Goal: Transaction & Acquisition: Purchase product/service

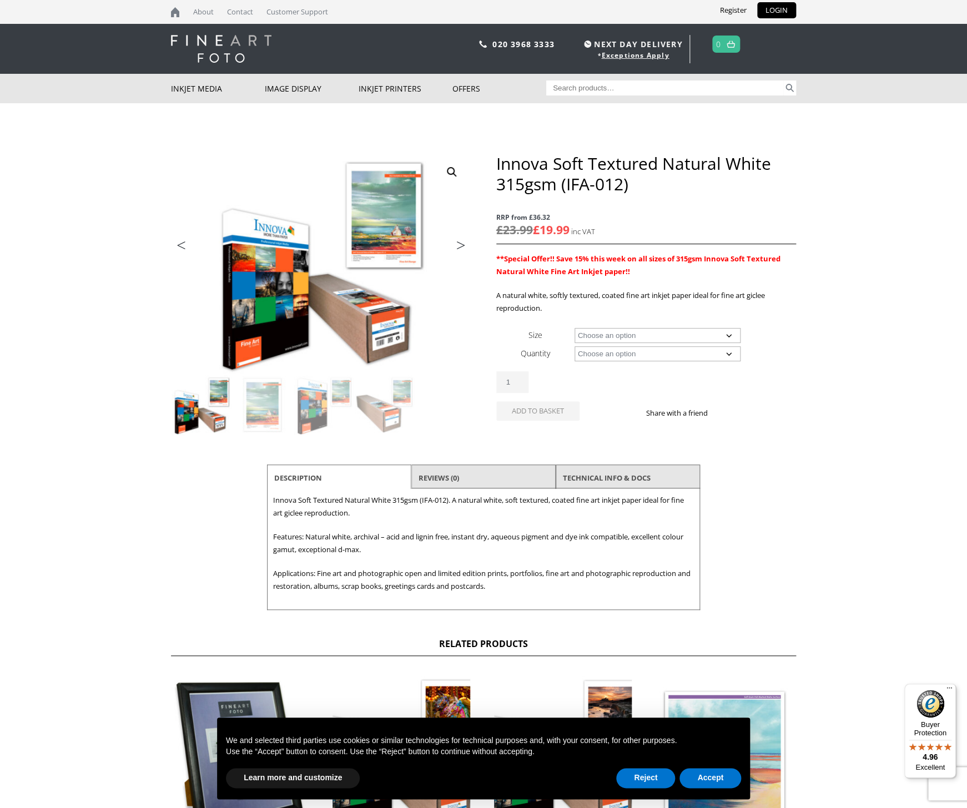
click at [602, 331] on select "Choose an option A4 Sheet A3 Sheet A3+ Sheet A2 Sheet 17" Wide Roll 24" Wide Ro…" at bounding box center [658, 335] width 167 height 15
select select "17-wide-roll"
select select "15m"
select select "17-wide-roll"
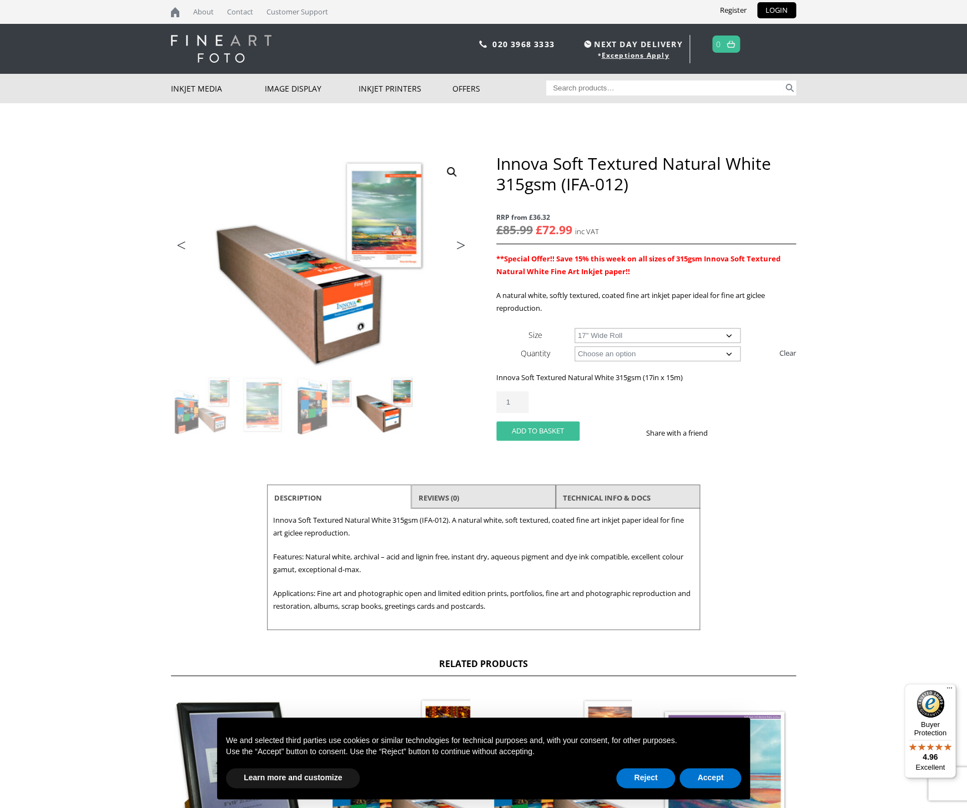
click at [524, 432] on button "Add to basket" at bounding box center [537, 430] width 83 height 19
click at [549, 434] on button "Add to basket" at bounding box center [537, 430] width 83 height 19
click at [580, 417] on div "Innova Soft Textured Natural White 315gsm (IFA-012) quantity 1 Add to basket Sh…" at bounding box center [646, 420] width 300 height 58
click at [546, 429] on button "Add to basket" at bounding box center [537, 430] width 83 height 19
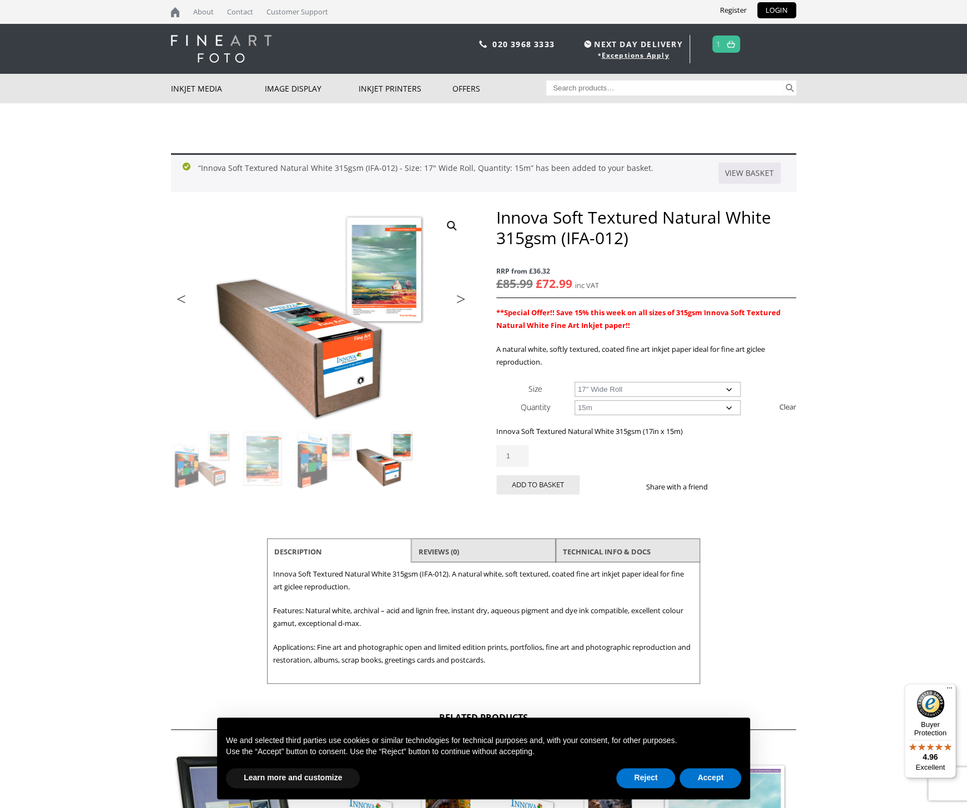
click at [726, 50] on link at bounding box center [731, 44] width 14 height 16
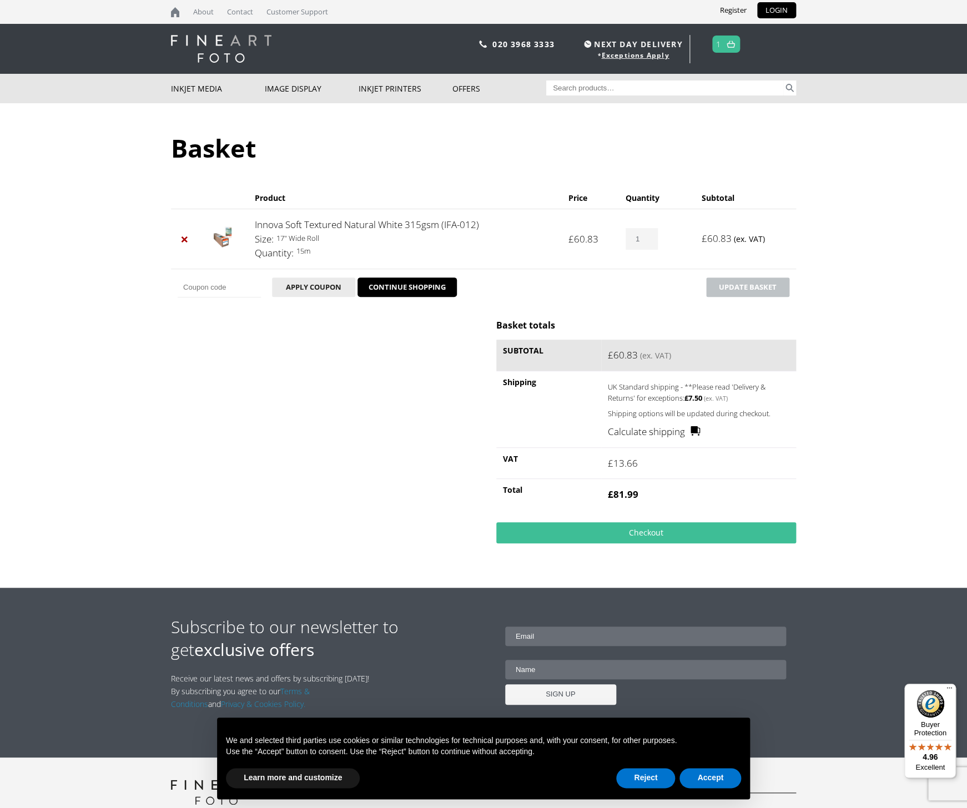
scroll to position [61, 0]
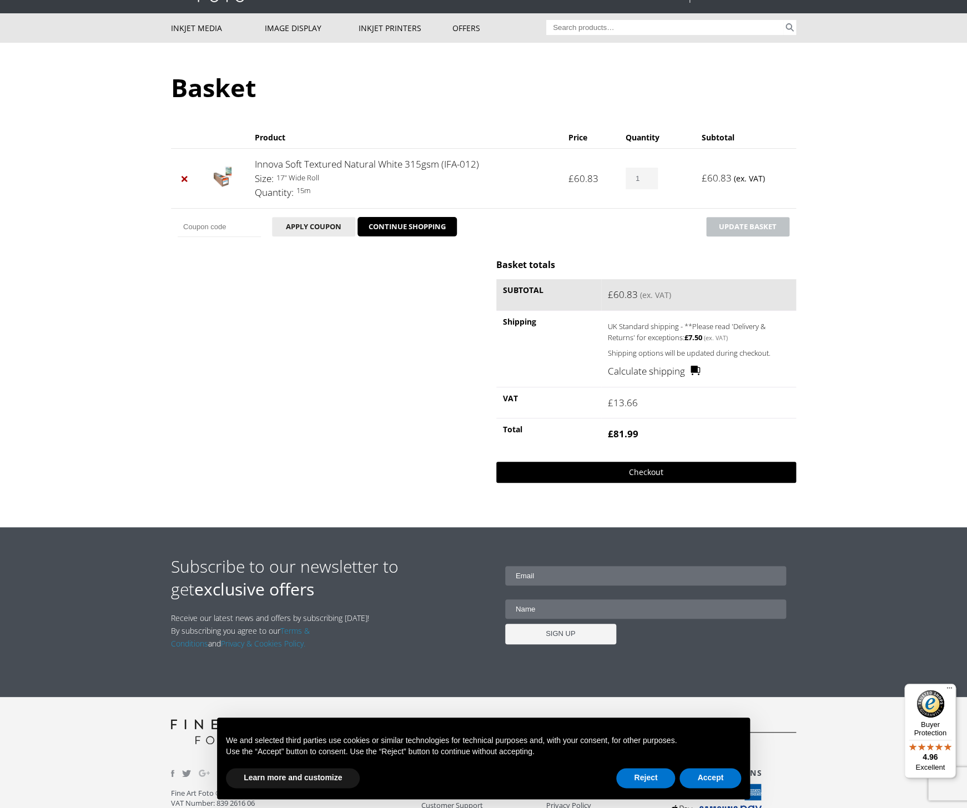
click at [543, 483] on link "Checkout" at bounding box center [646, 472] width 300 height 21
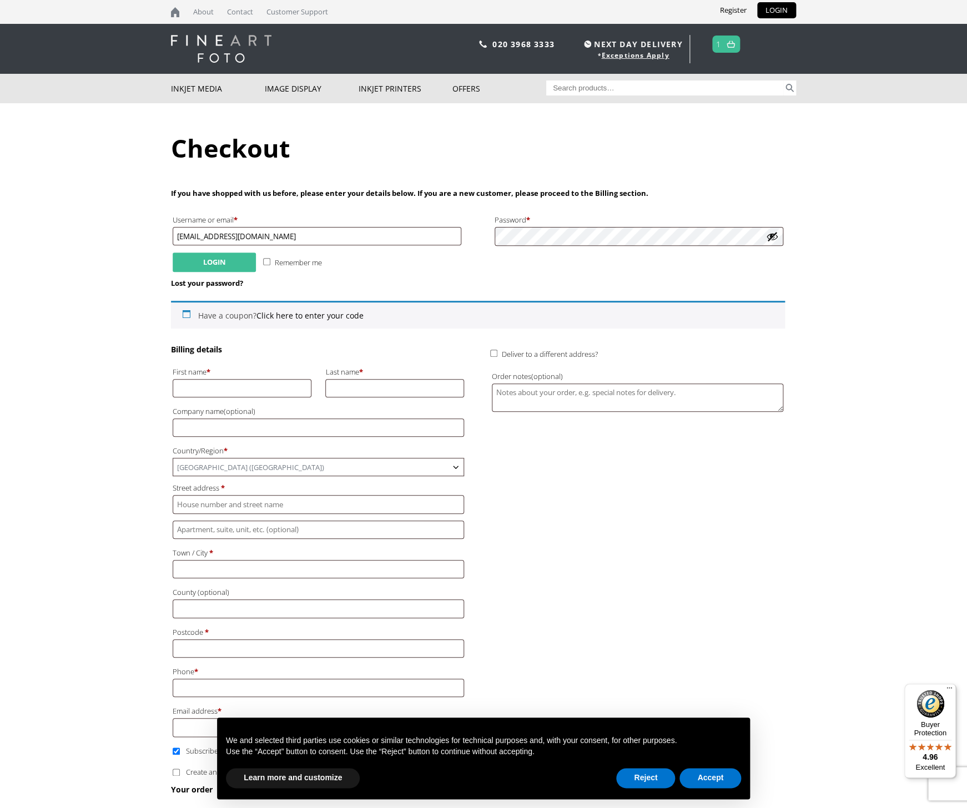
click at [238, 268] on button "Login" at bounding box center [214, 262] width 83 height 19
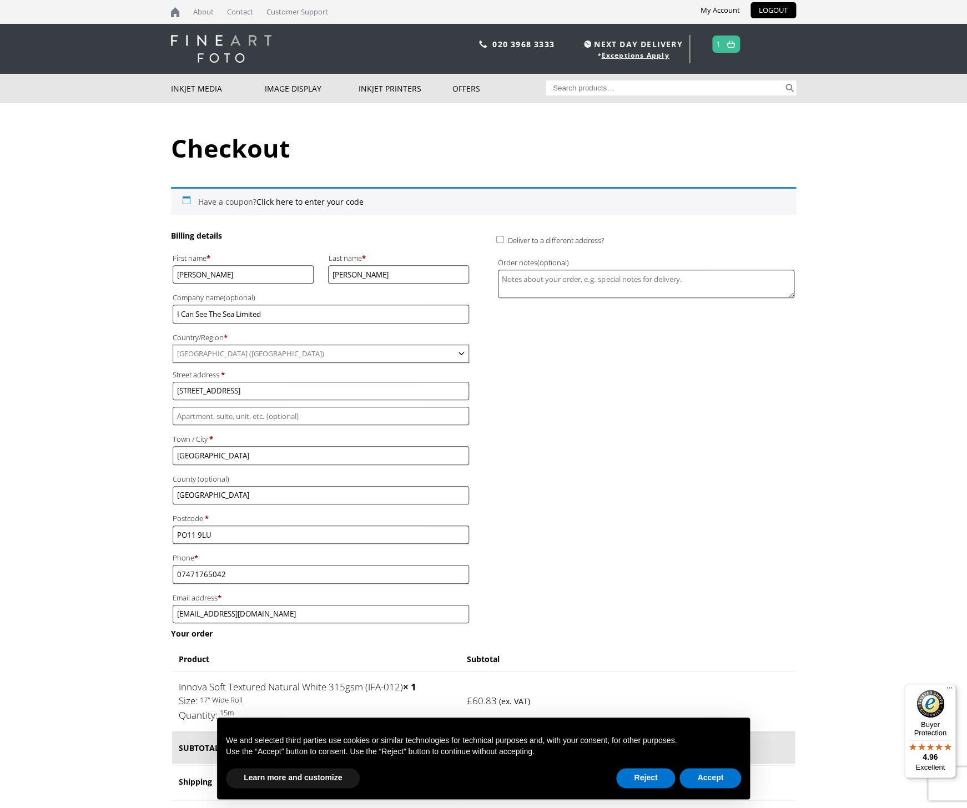
scroll to position [528, 0]
